Goal: Task Accomplishment & Management: Use online tool/utility

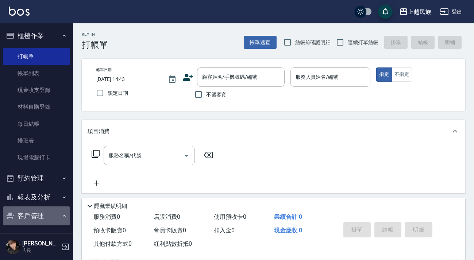
click at [39, 215] on button "客戶管理" at bounding box center [36, 216] width 67 height 19
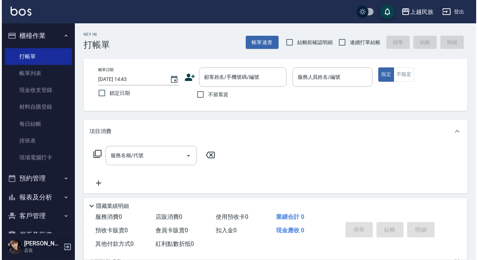
scroll to position [38, 0]
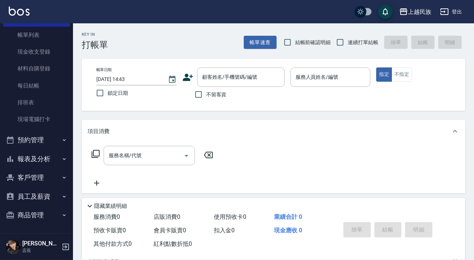
click at [42, 173] on button "客戶管理" at bounding box center [36, 177] width 67 height 19
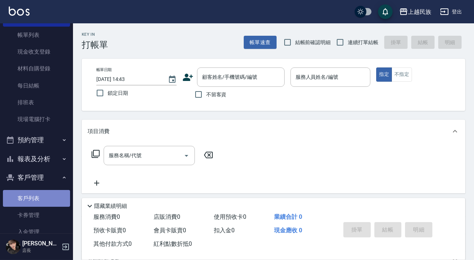
click at [41, 198] on link "客戶列表" at bounding box center [36, 198] width 67 height 17
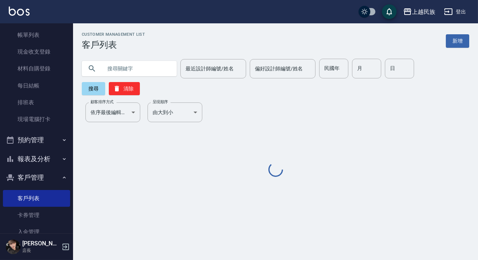
click at [143, 62] on input "text" at bounding box center [136, 69] width 69 height 20
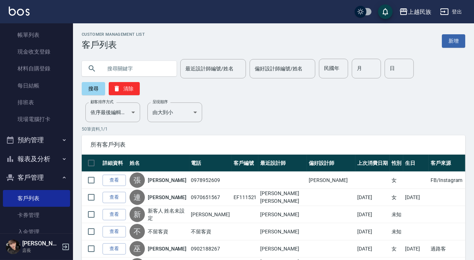
type input "＿"
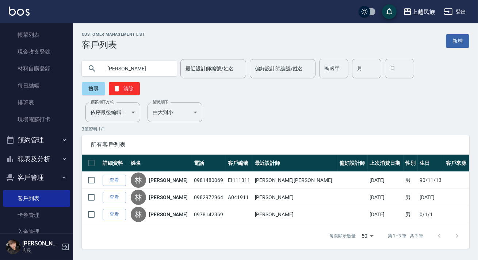
type input "林"
type input "[PERSON_NAME]"
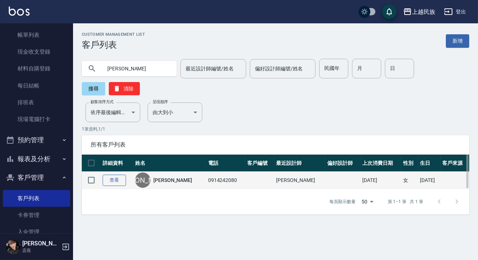
click at [113, 177] on link "查看" at bounding box center [114, 180] width 23 height 11
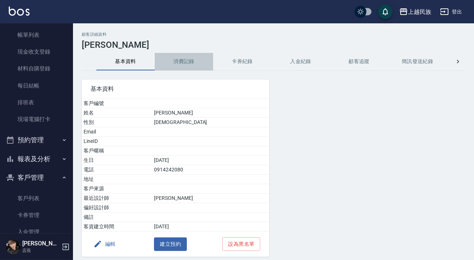
click at [192, 62] on button "消費記錄" at bounding box center [184, 62] width 58 height 18
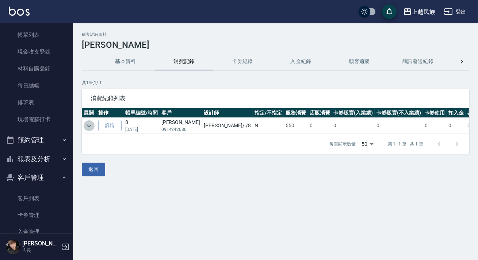
click at [92, 126] on icon "expand row" at bounding box center [89, 126] width 9 height 9
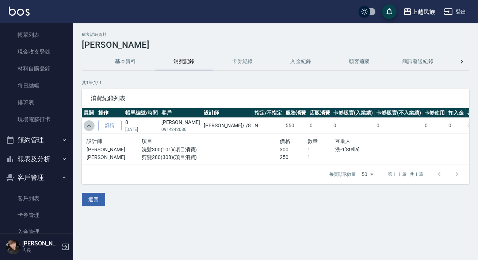
click at [92, 126] on icon "expand row" at bounding box center [89, 126] width 9 height 9
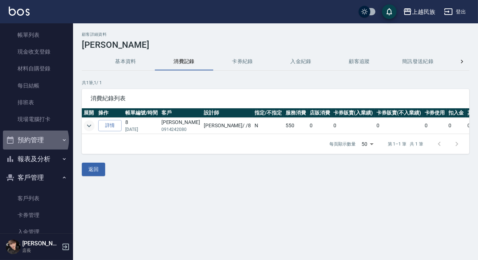
click at [35, 140] on button "預約管理" at bounding box center [36, 140] width 67 height 19
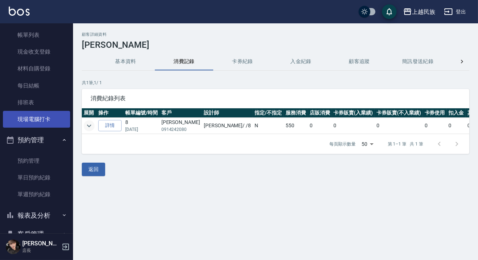
click at [42, 114] on link "現場電腦打卡" at bounding box center [36, 119] width 67 height 17
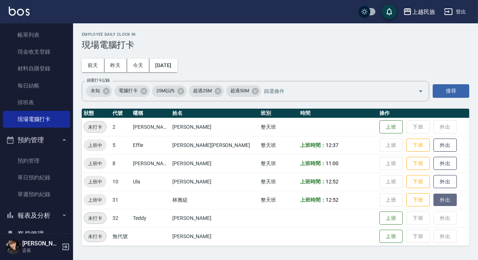
click at [433, 200] on button "外出" at bounding box center [444, 200] width 23 height 13
click at [433, 200] on button "歸來" at bounding box center [444, 200] width 23 height 13
